Goal: Navigation & Orientation: Find specific page/section

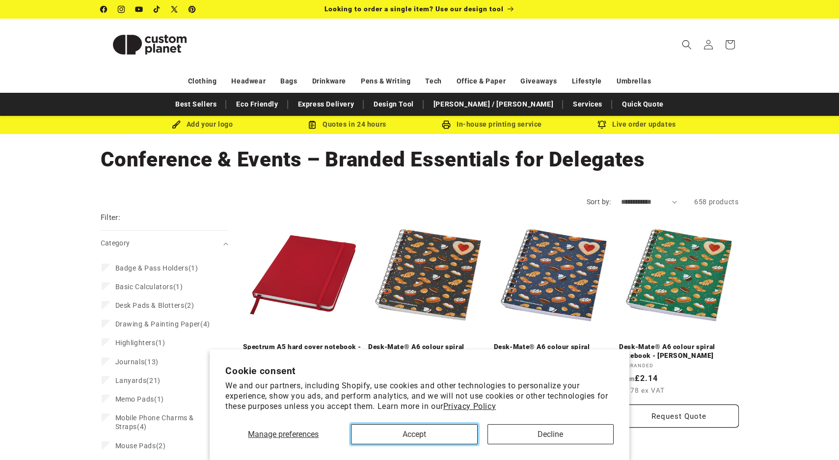
click at [422, 435] on button "Accept" at bounding box center [414, 434] width 126 height 20
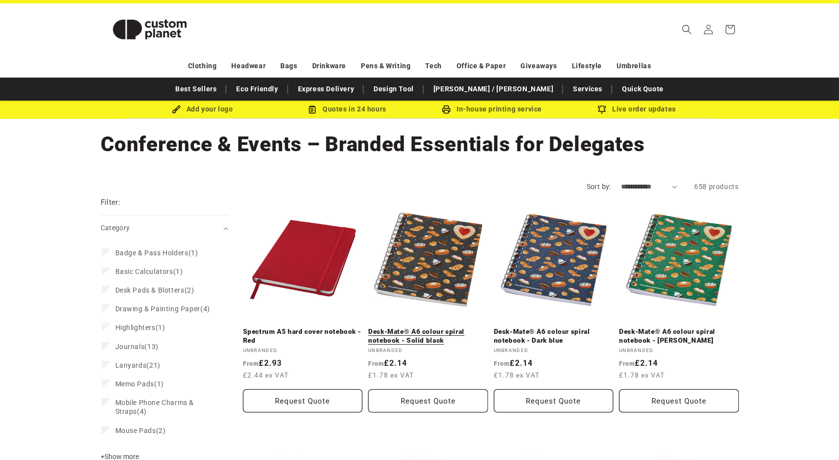
scroll to position [16, 0]
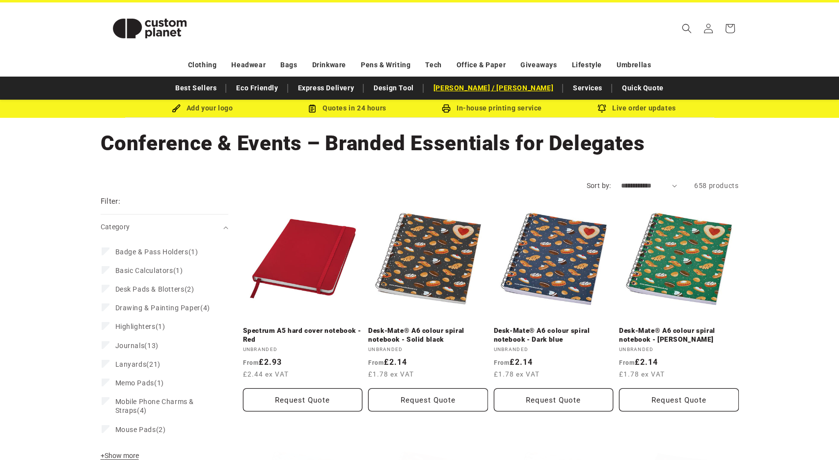
click at [510, 92] on link "[PERSON_NAME] / [PERSON_NAME]" at bounding box center [494, 88] width 130 height 17
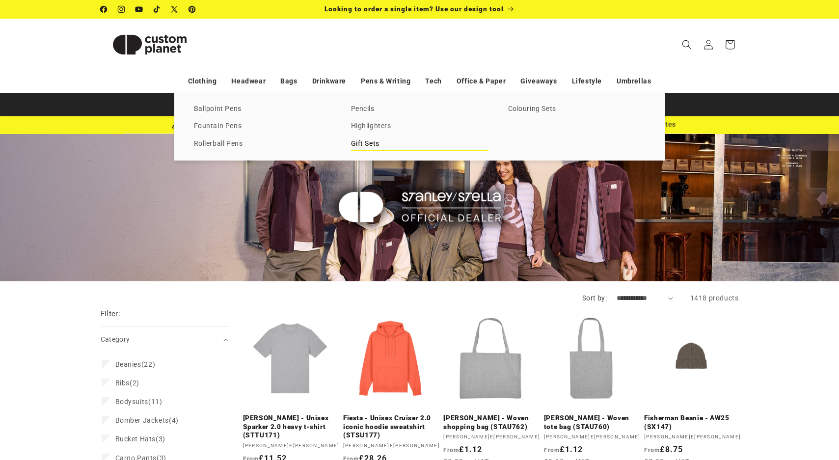
click at [368, 142] on link "Gift Sets" at bounding box center [419, 143] width 137 height 13
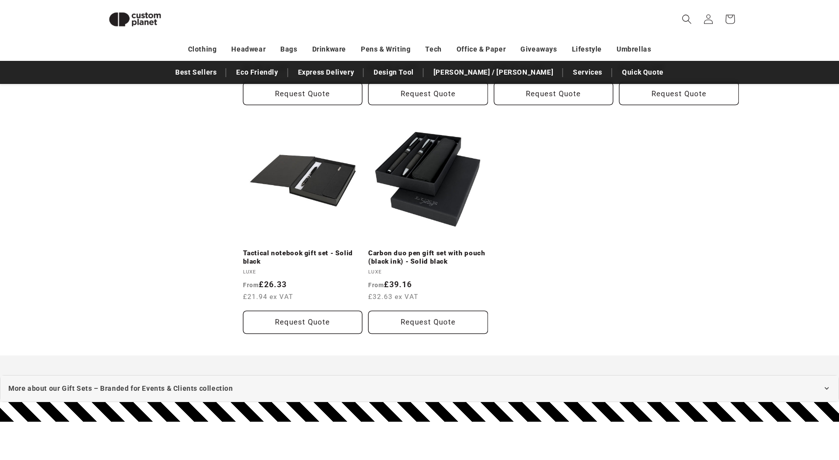
scroll to position [1062, 0]
